Goal: Task Accomplishment & Management: Manage account settings

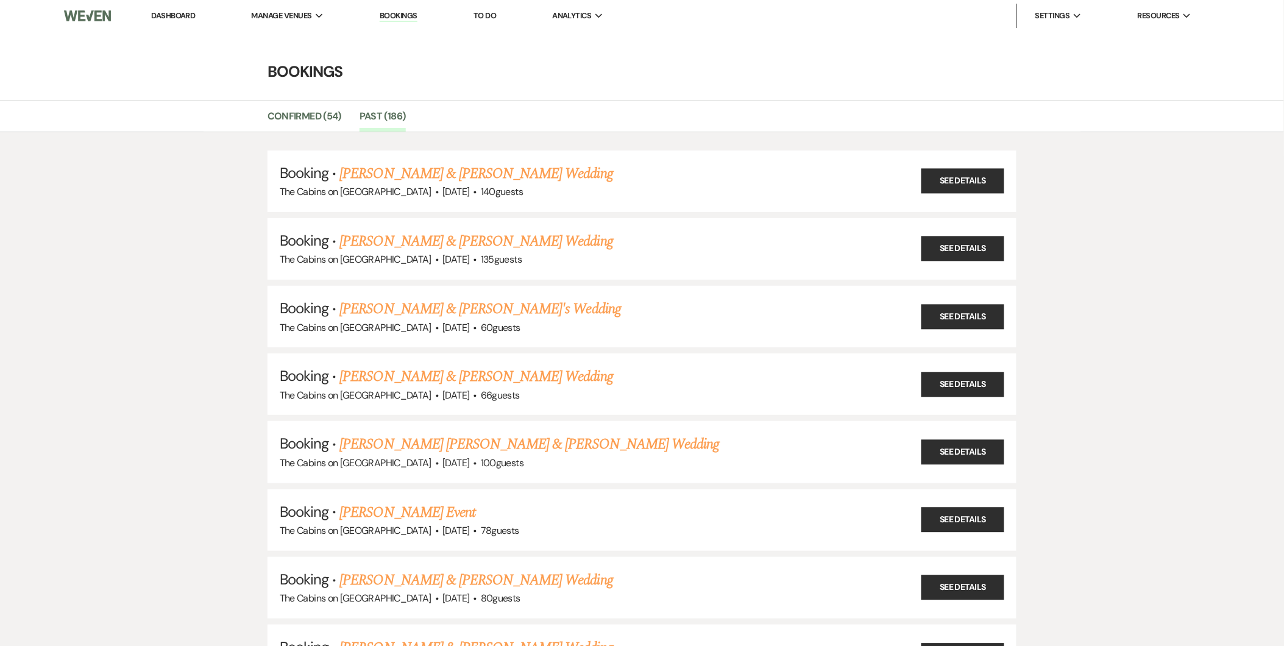
click at [177, 11] on link "Dashboard" at bounding box center [173, 15] width 44 height 10
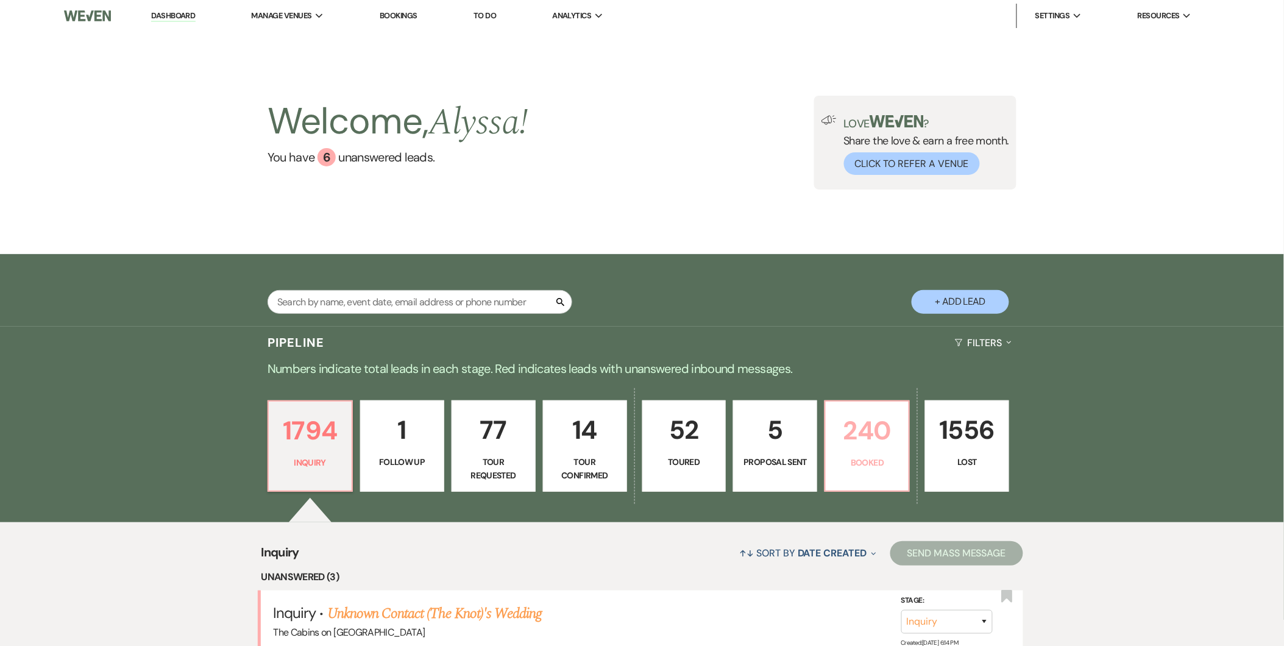
click at [867, 429] on p "240" at bounding box center [867, 430] width 68 height 41
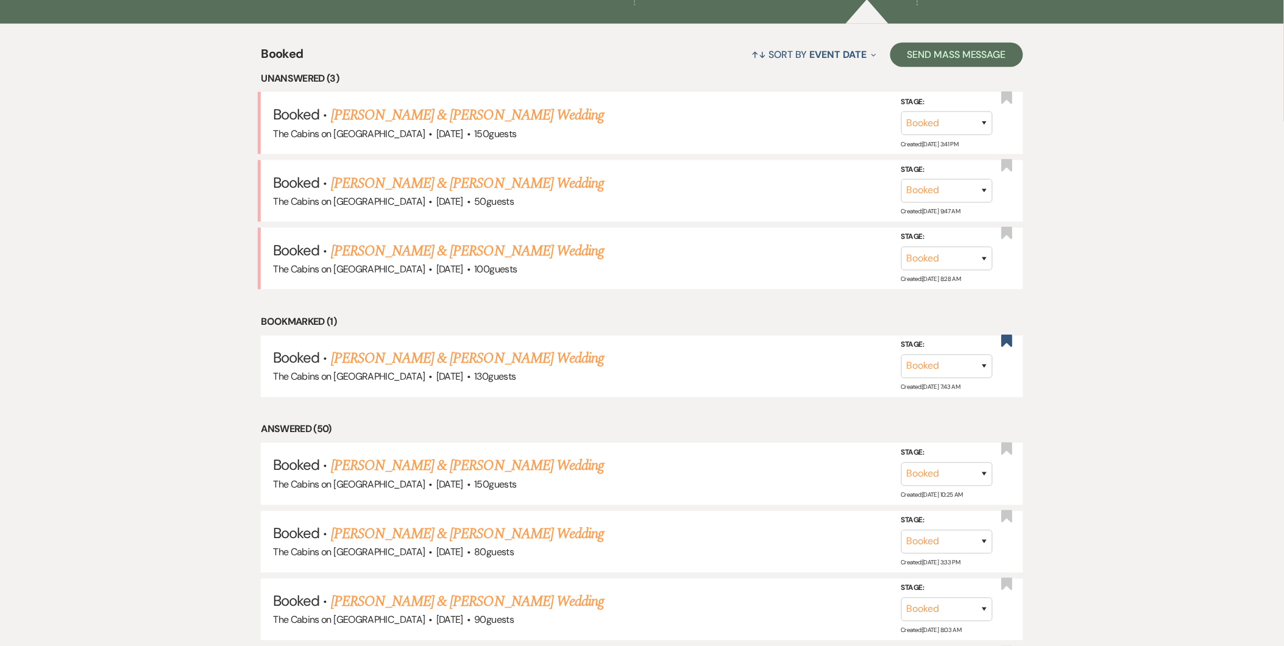
scroll to position [486, 0]
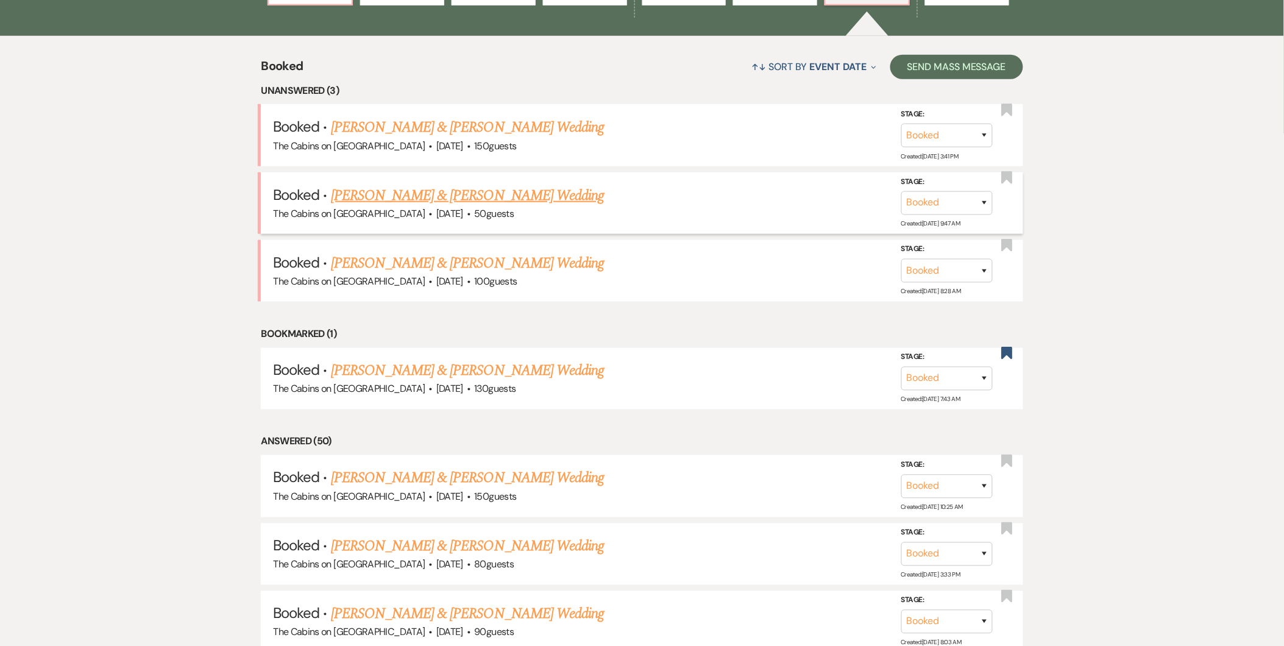
click at [478, 202] on link "[PERSON_NAME] & [PERSON_NAME] Wedding" at bounding box center [467, 196] width 273 height 22
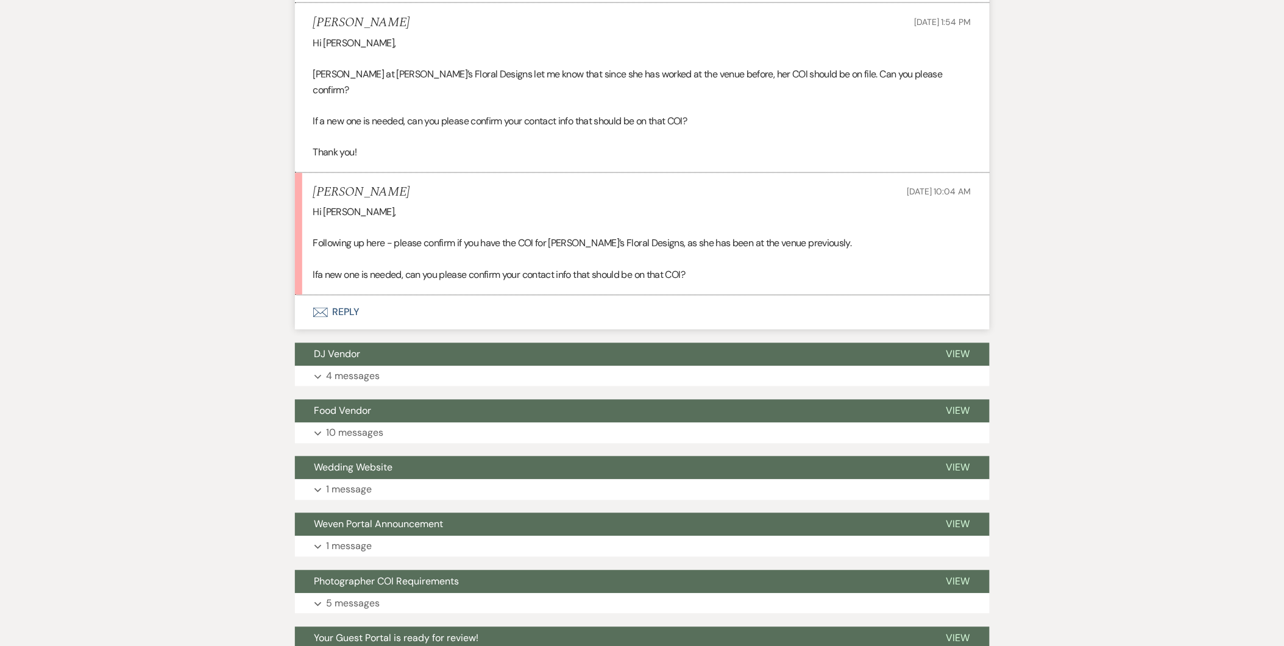
scroll to position [667, 0]
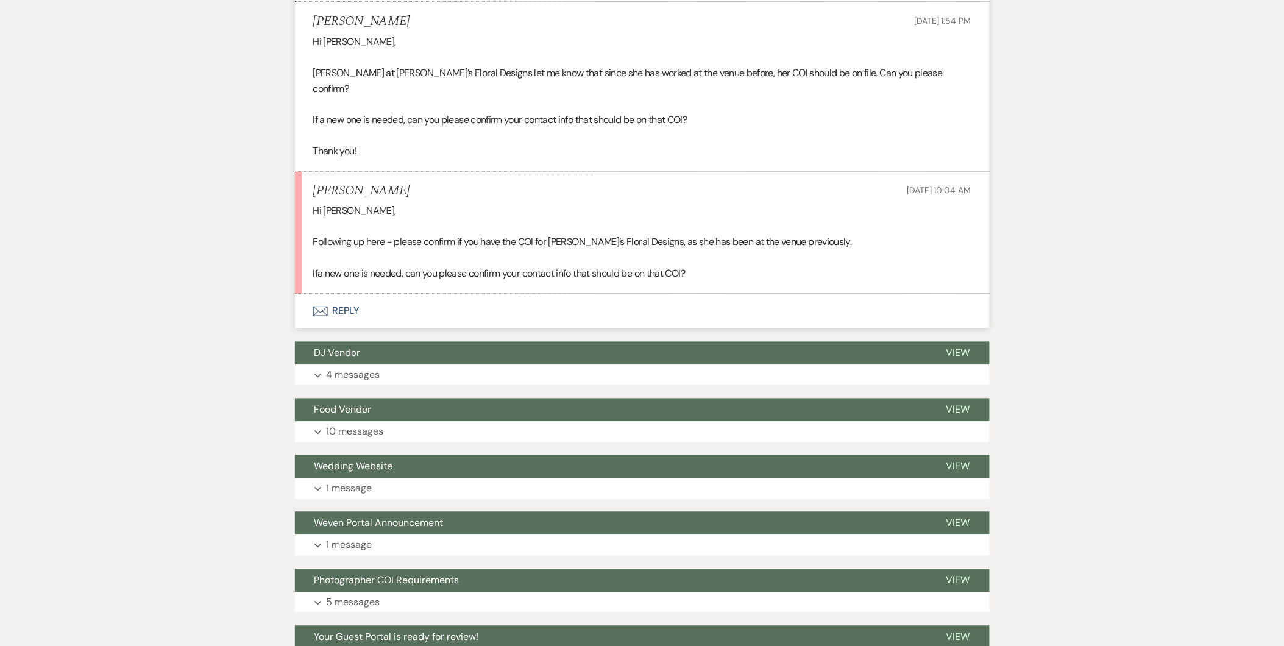
click at [357, 294] on button "Envelope Reply" at bounding box center [642, 311] width 695 height 34
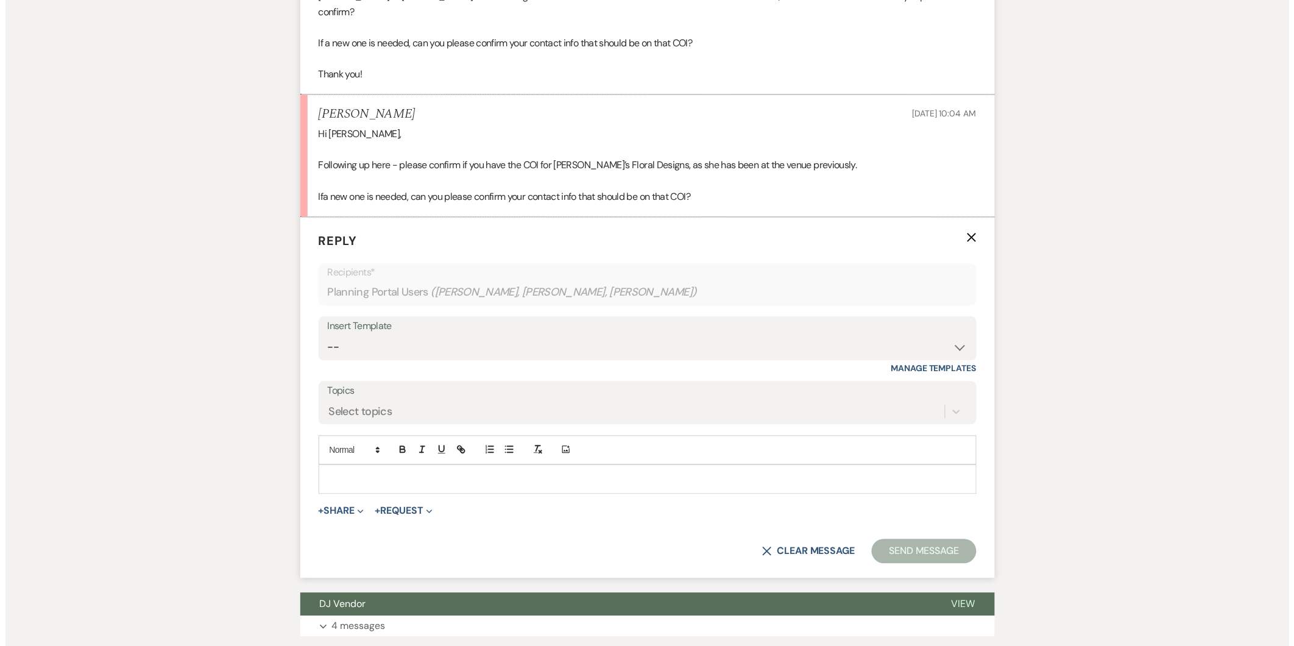
scroll to position [750, 0]
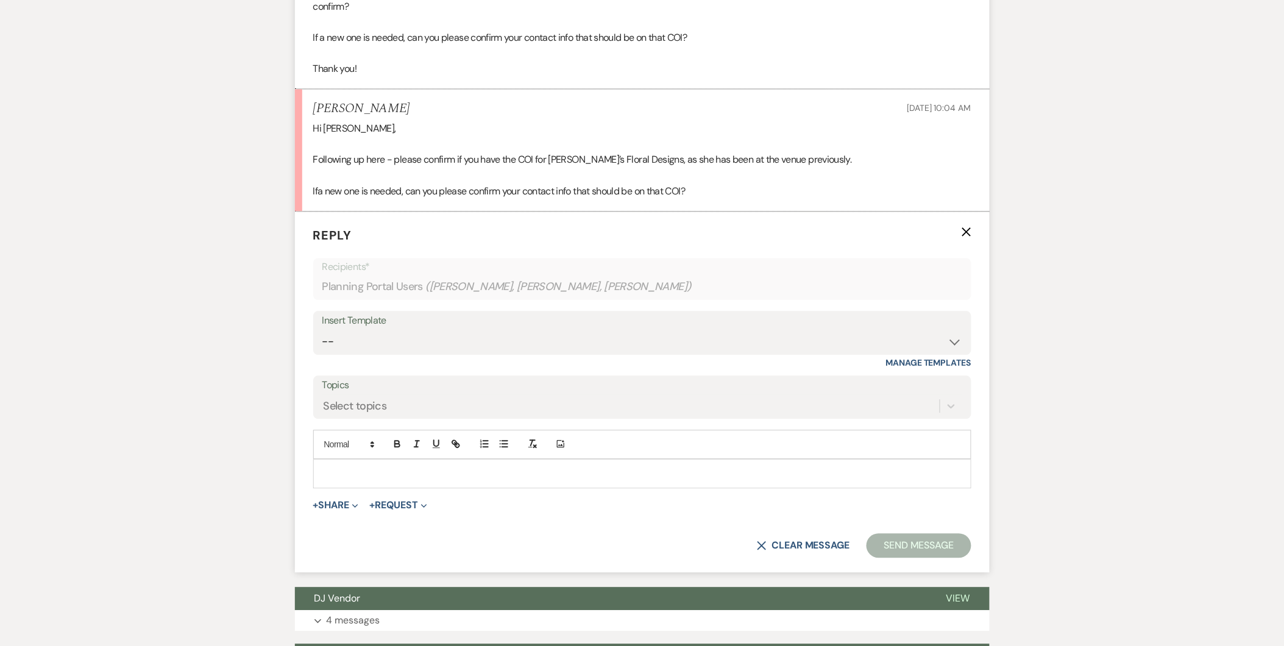
click at [362, 467] on p at bounding box center [642, 473] width 639 height 13
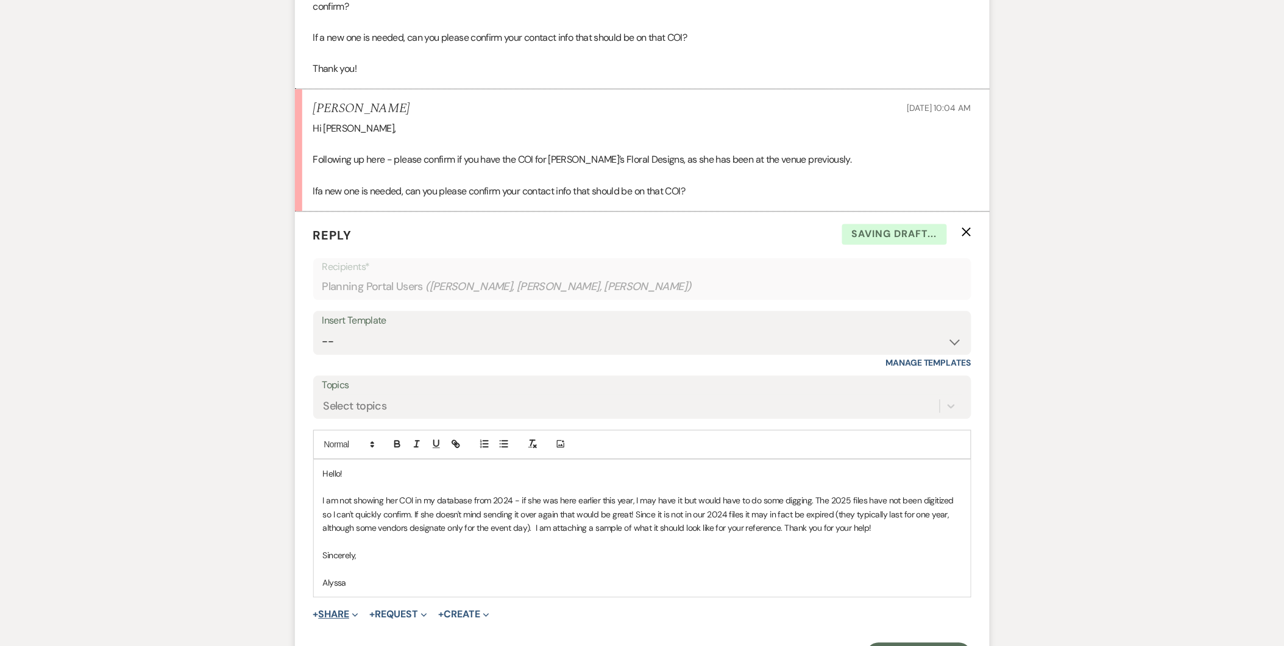
click at [325, 610] on button "+ Share Expand" at bounding box center [336, 615] width 46 height 10
click at [350, 628] on button "Doc Upload Documents" at bounding box center [398, 639] width 171 height 22
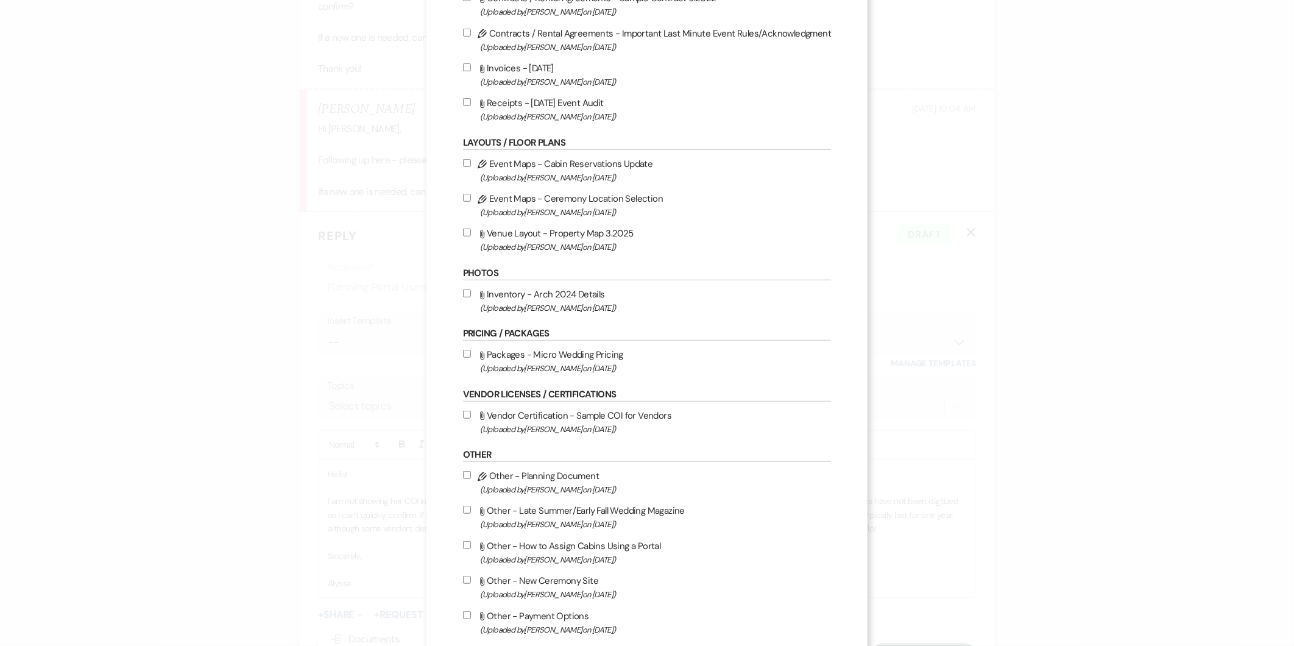
scroll to position [442, 0]
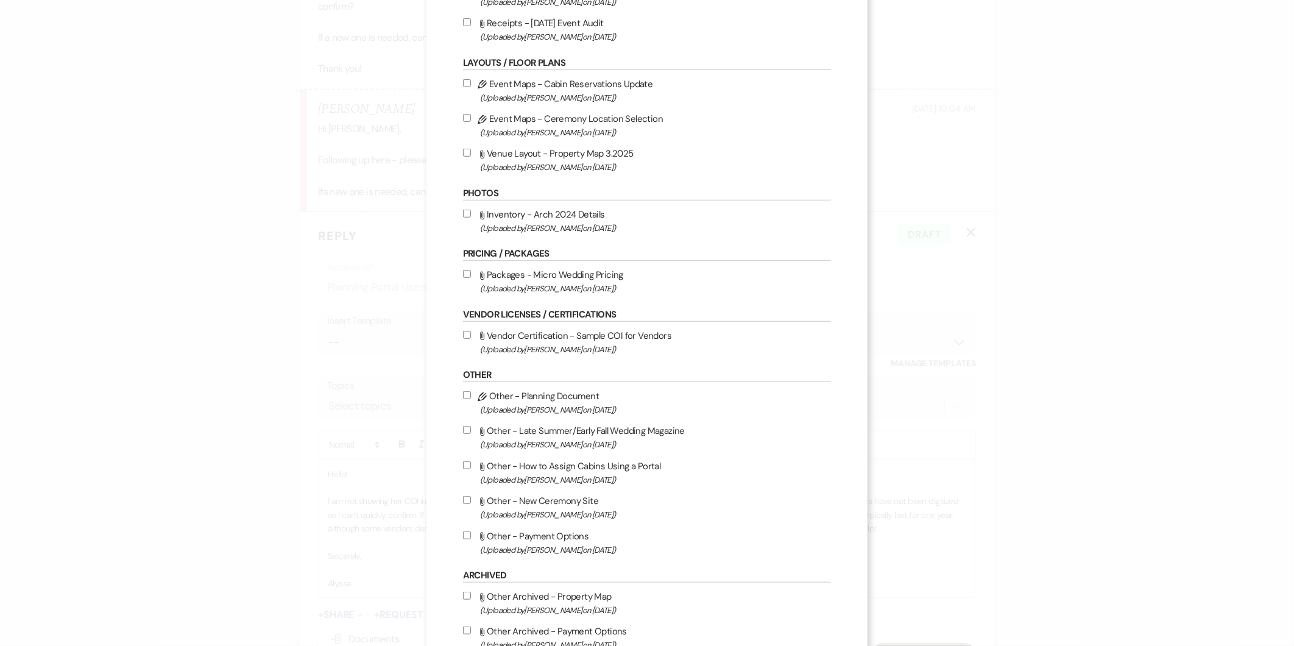
click at [467, 334] on input "Attach File Vendor Certification - Sample COI for Vendors (Uploaded by [PERSON_…" at bounding box center [467, 335] width 8 height 8
checkbox input "true"
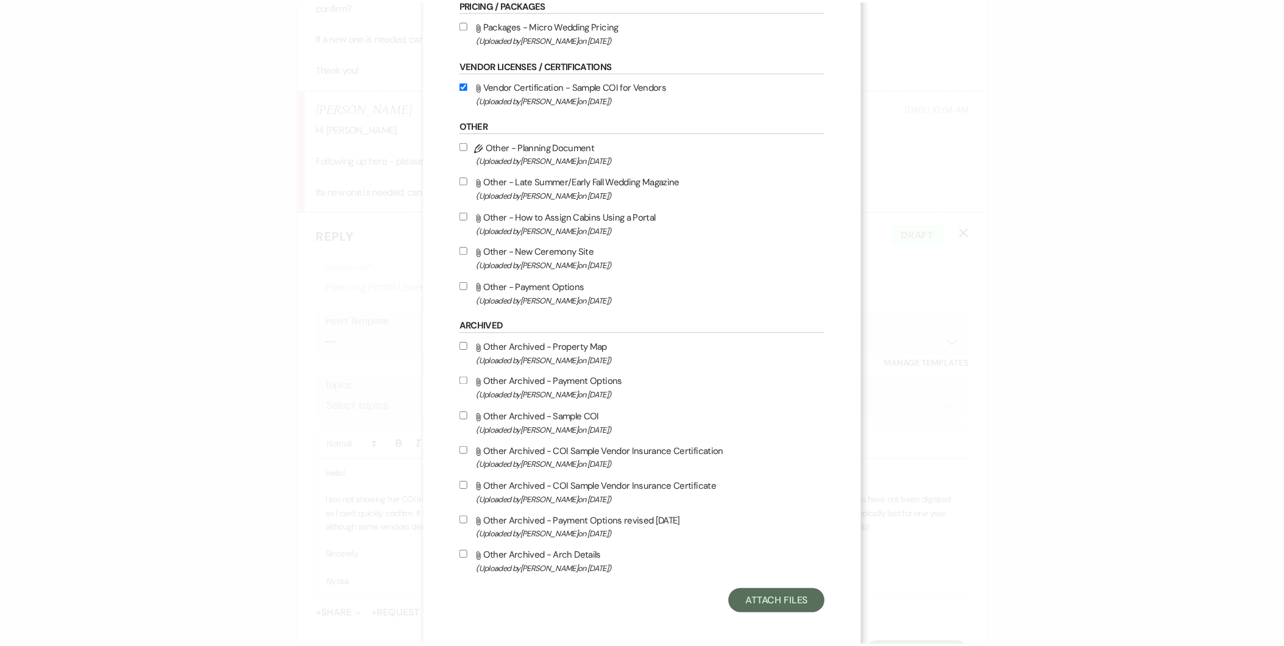
scroll to position [693, 0]
click at [765, 589] on button "Attach Files" at bounding box center [782, 601] width 97 height 24
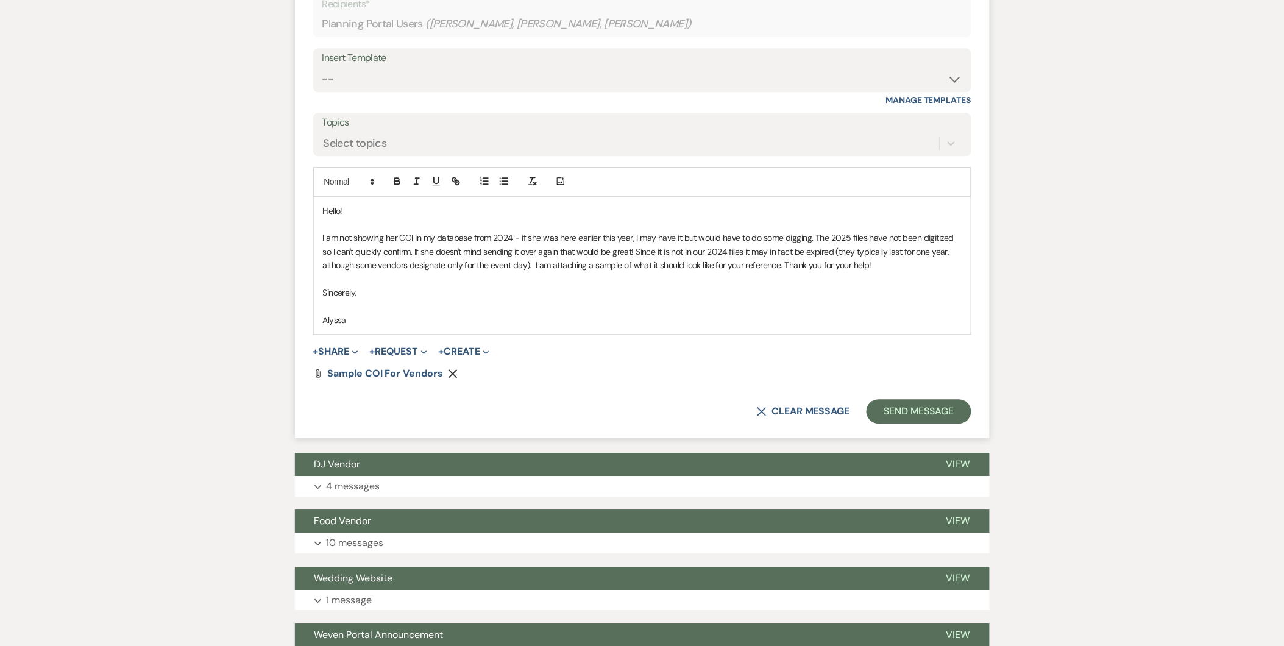
scroll to position [1027, 0]
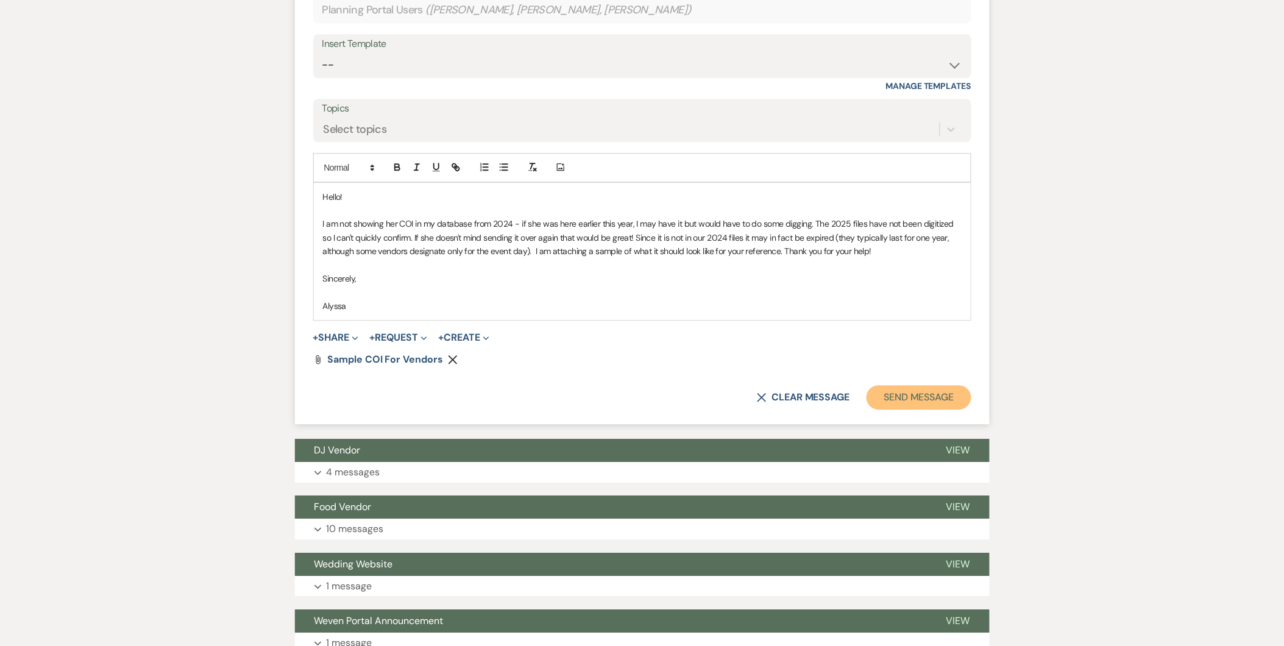
click at [923, 385] on button "Send Message" at bounding box center [919, 397] width 104 height 24
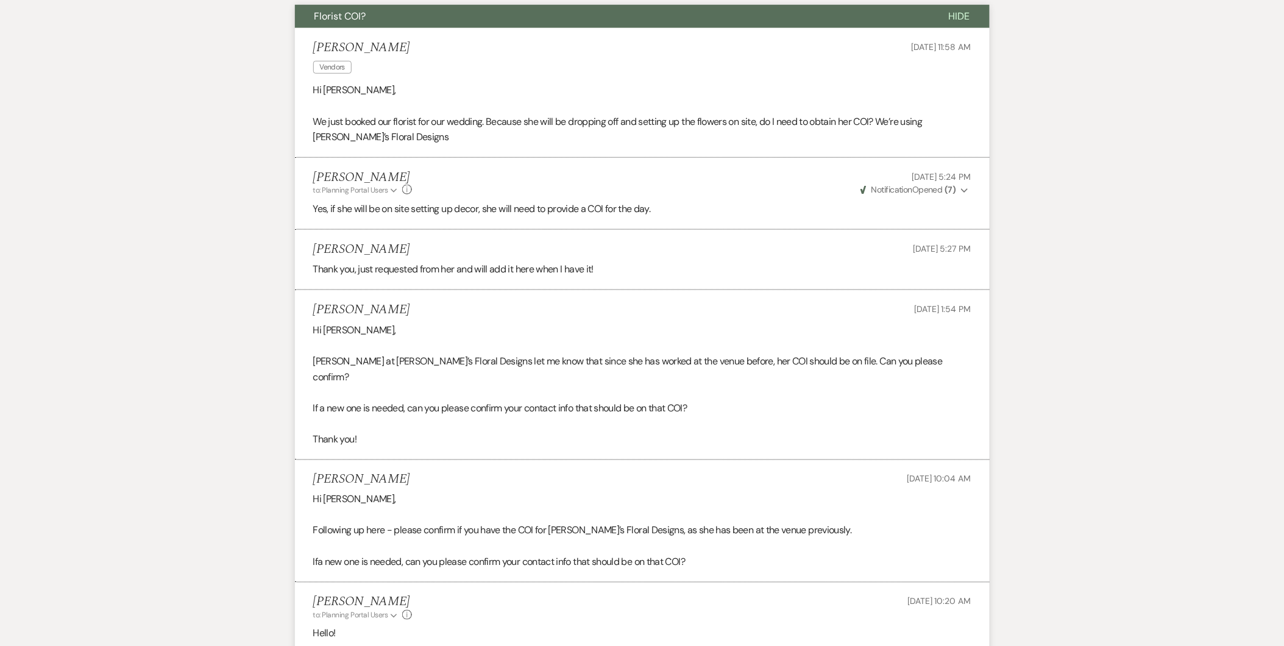
scroll to position [0, 0]
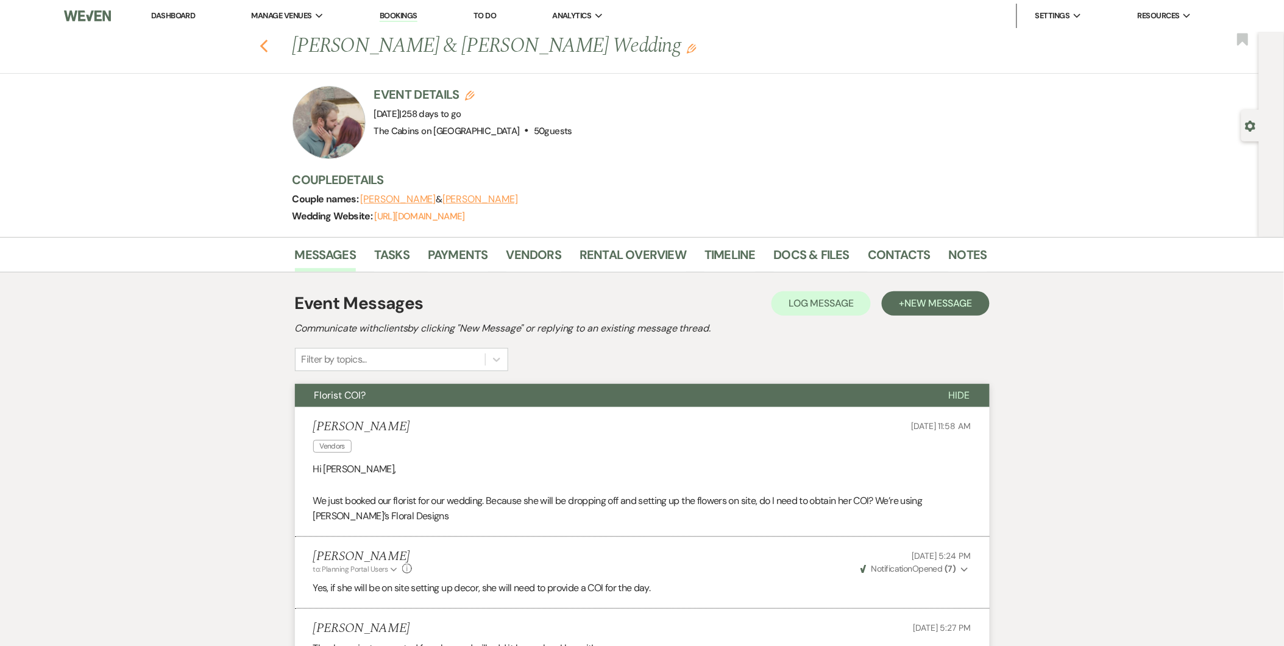
click at [269, 48] on icon "Previous" at bounding box center [264, 46] width 9 height 15
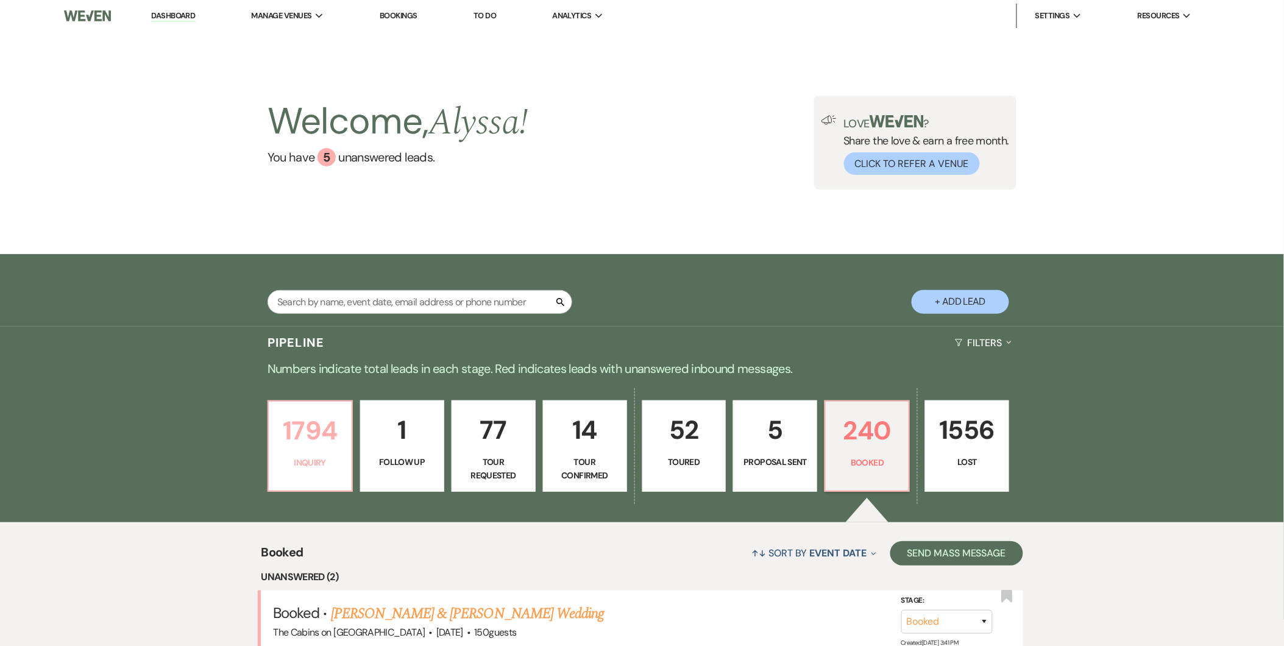
click at [321, 442] on p "1794" at bounding box center [310, 430] width 68 height 41
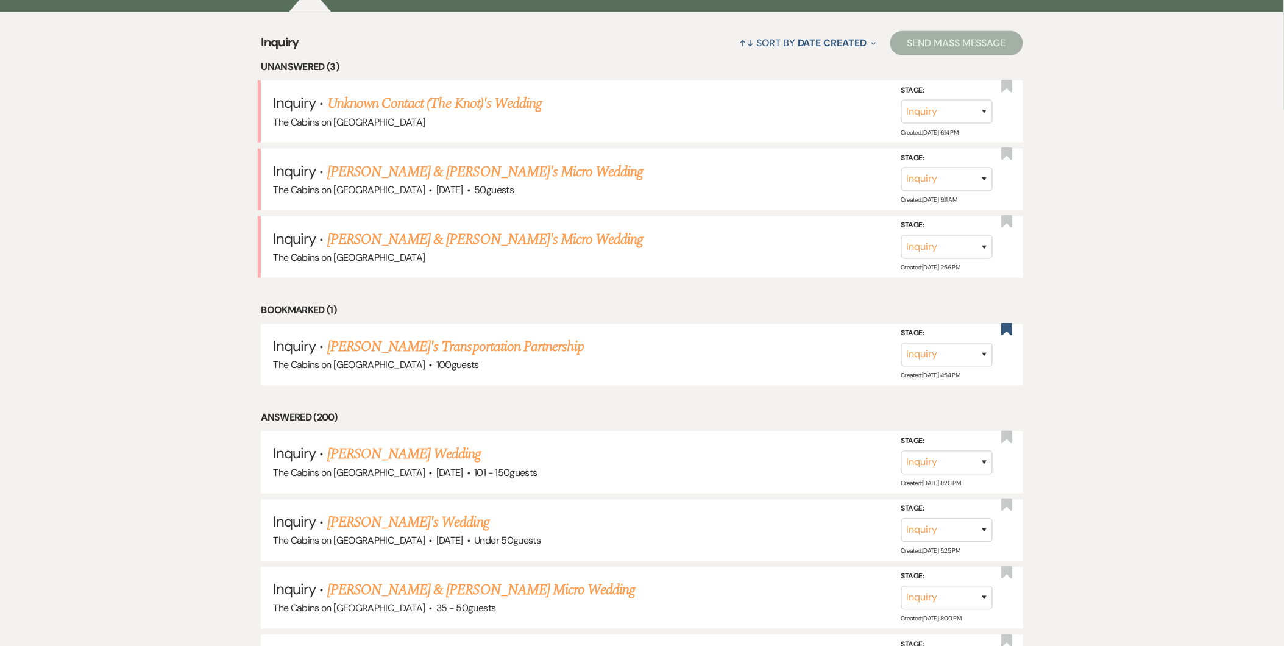
scroll to position [494, 0]
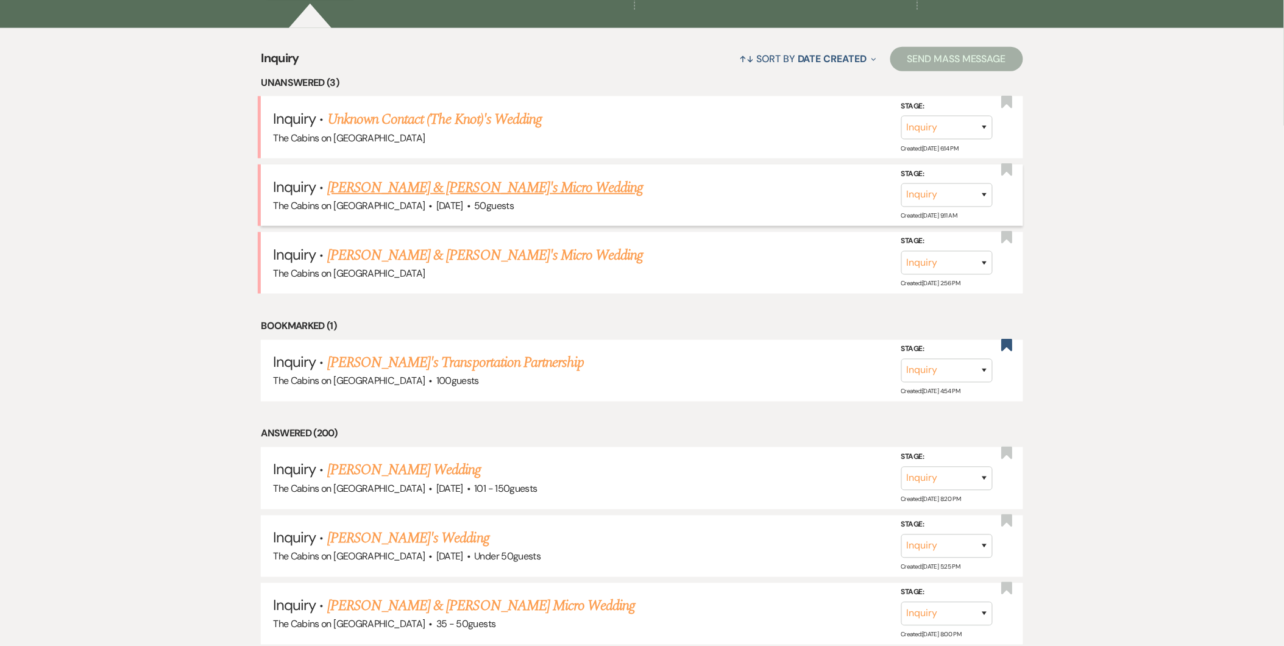
click at [410, 186] on link "[PERSON_NAME] & [PERSON_NAME]'s Micro Wedding" at bounding box center [485, 188] width 316 height 22
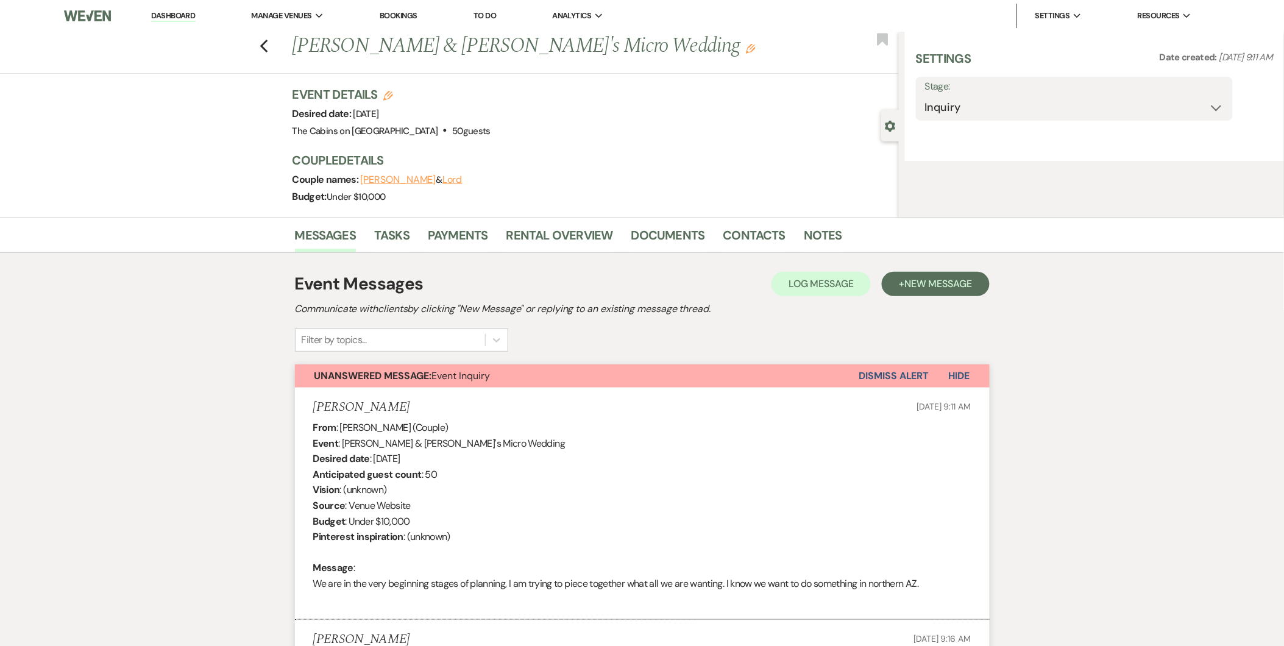
select select "5"
select select "16"
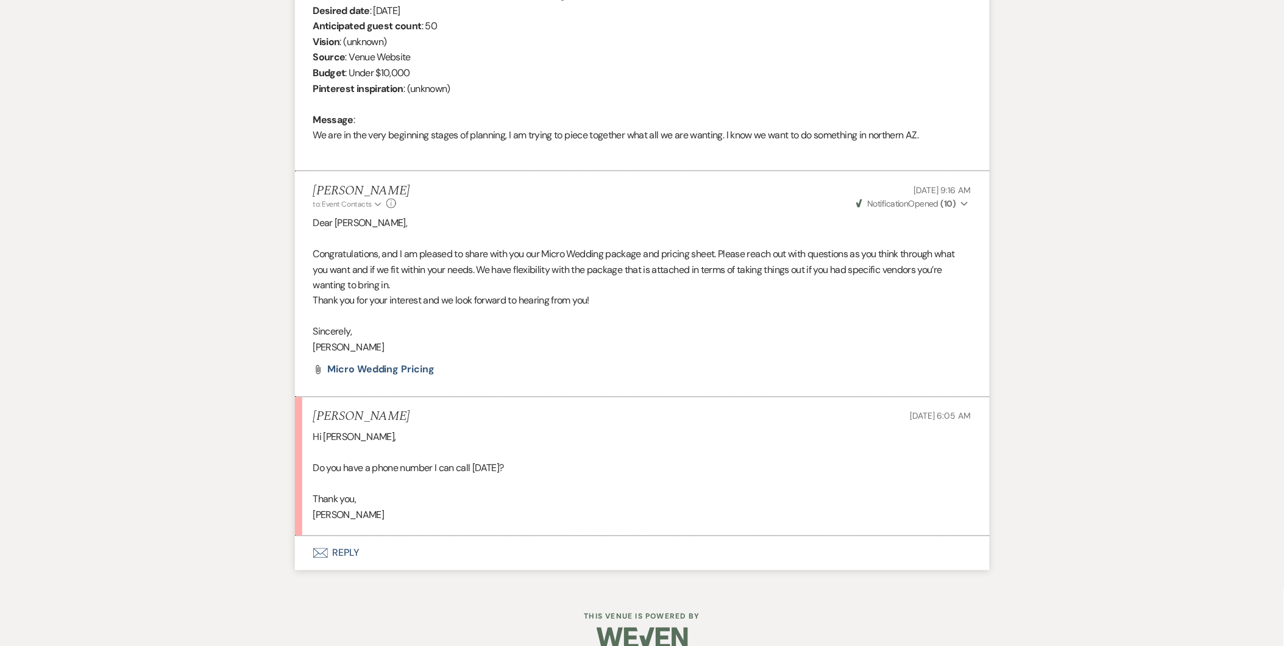
scroll to position [558, 0]
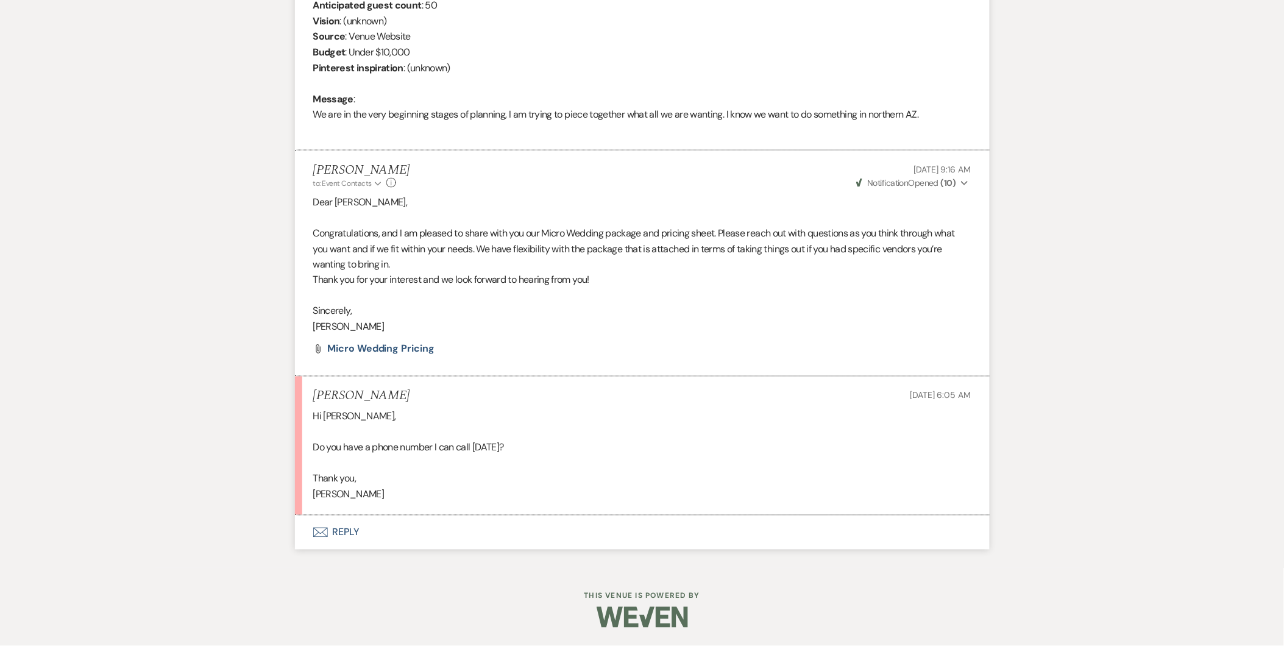
click at [349, 528] on button "Envelope Reply" at bounding box center [642, 533] width 695 height 34
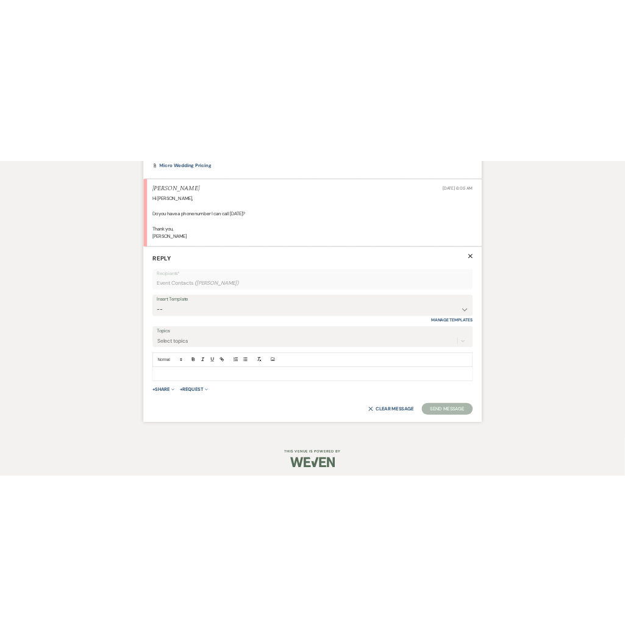
scroll to position [900, 0]
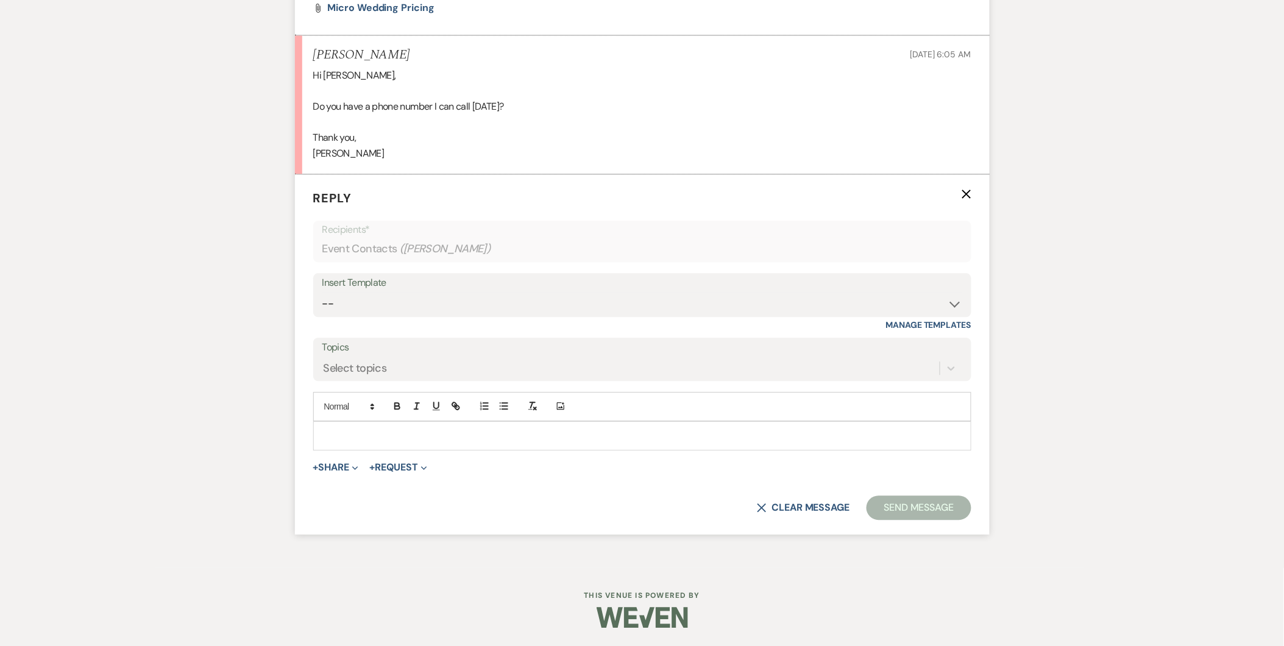
click at [424, 439] on p at bounding box center [642, 435] width 639 height 13
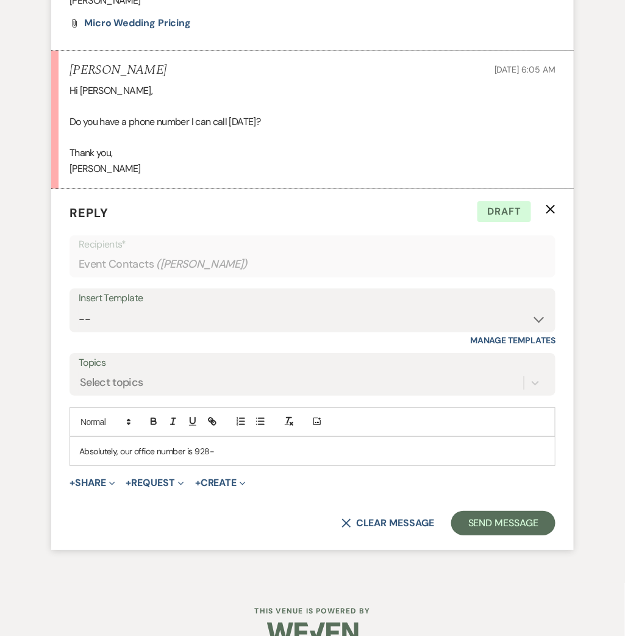
click at [243, 455] on p "Absolutely, our office number is 928-" at bounding box center [312, 450] width 466 height 13
click at [284, 453] on p "Absolutely, our office number is [PHONE_NUMBER], option 3. You can also call me…" at bounding box center [312, 450] width 466 height 13
click at [472, 444] on p "Absolutely, our office number is [PHONE_NUMBER], option 3. You can also call me…" at bounding box center [312, 450] width 466 height 13
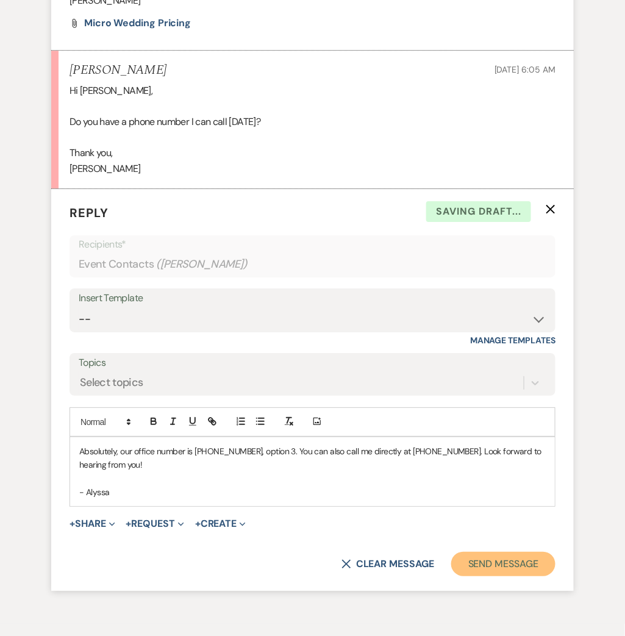
click at [501, 567] on button "Send Message" at bounding box center [503, 564] width 104 height 24
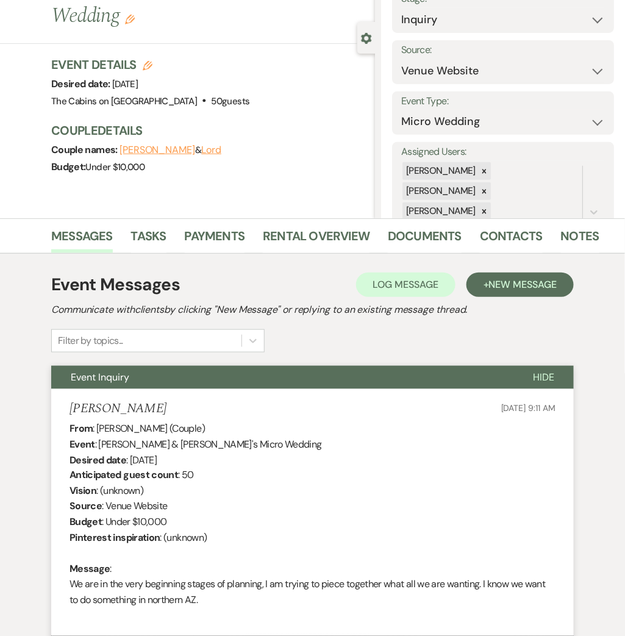
scroll to position [0, 0]
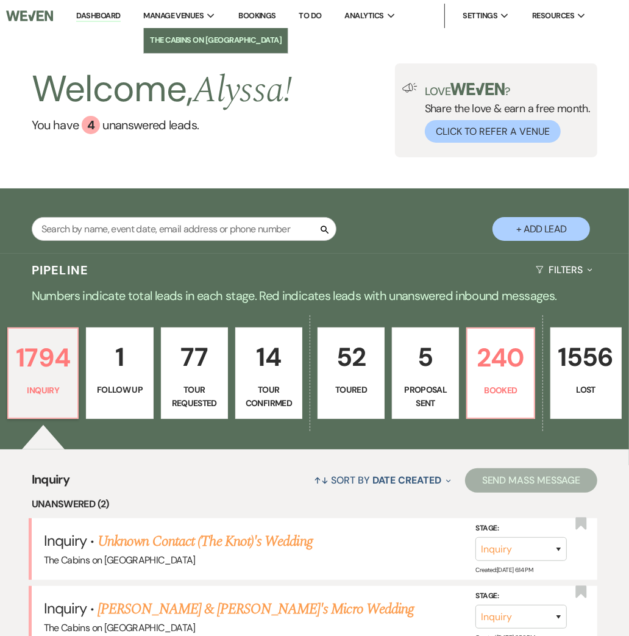
click at [193, 32] on link "The Cabins on [GEOGRAPHIC_DATA]" at bounding box center [216, 40] width 144 height 24
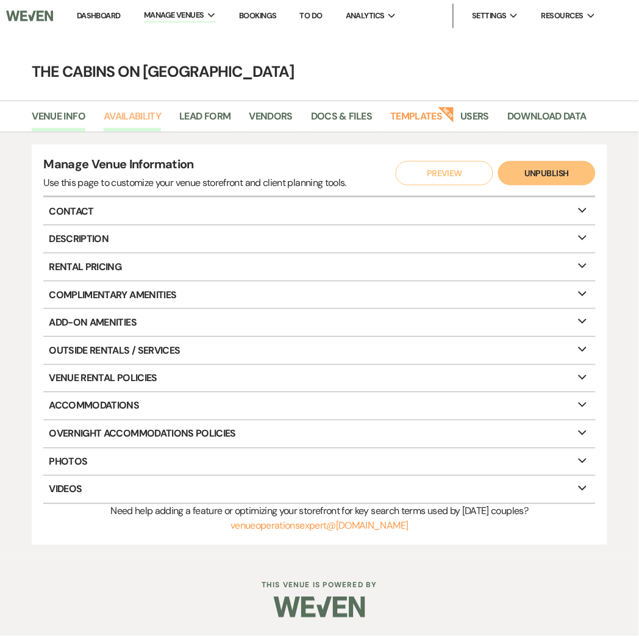
click at [143, 115] on link "Availability" at bounding box center [132, 119] width 57 height 23
select select "2"
select select "2026"
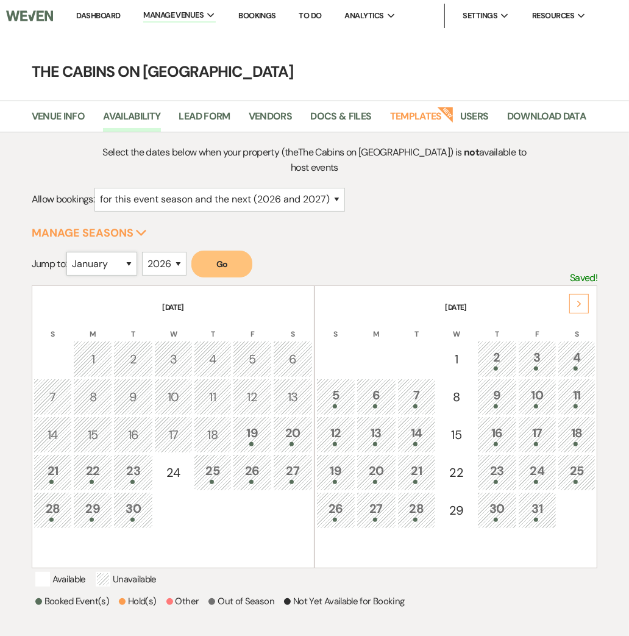
click at [129, 264] on select "January February March April May June July August September October November De…" at bounding box center [101, 264] width 71 height 24
select select "9"
click at [69, 252] on select "January February March April May June July August September October November De…" at bounding box center [101, 264] width 71 height 24
click at [171, 269] on select "2025 2026 2027 2028 2029" at bounding box center [164, 264] width 44 height 24
select select "2025"
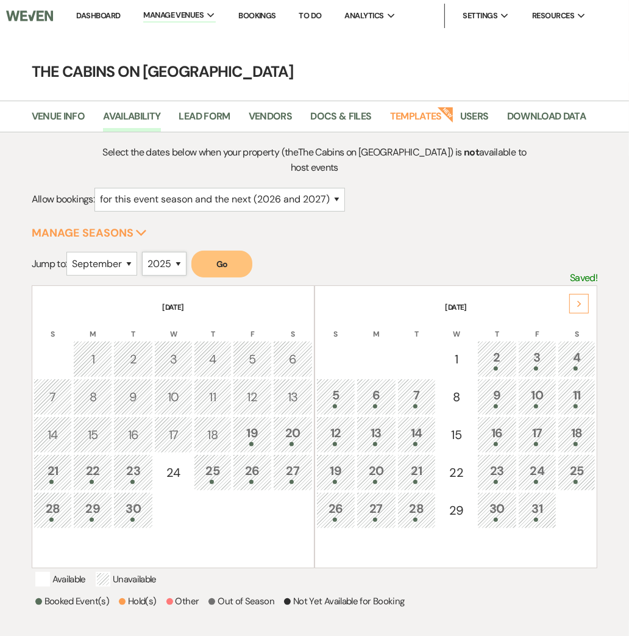
click at [146, 252] on select "2025 2026 2027 2028 2029" at bounding box center [164, 264] width 44 height 24
click at [236, 258] on button "Go" at bounding box center [221, 263] width 61 height 27
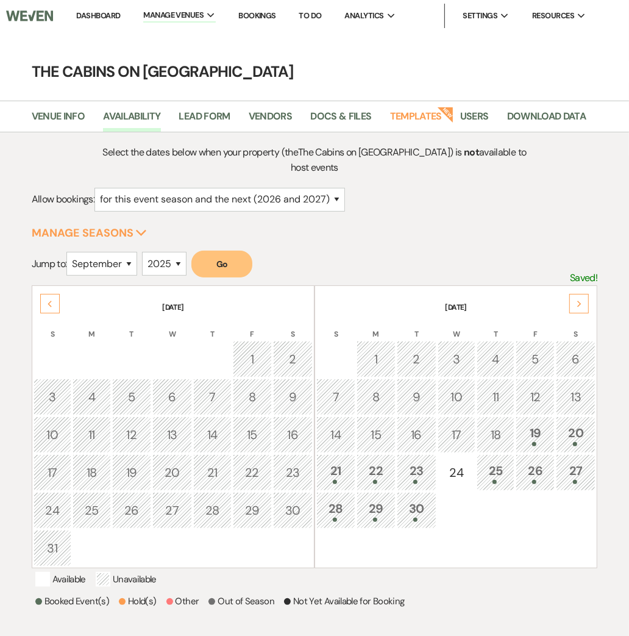
click at [583, 303] on div "Next" at bounding box center [579, 304] width 20 height 20
